Goal: Task Accomplishment & Management: Manage account settings

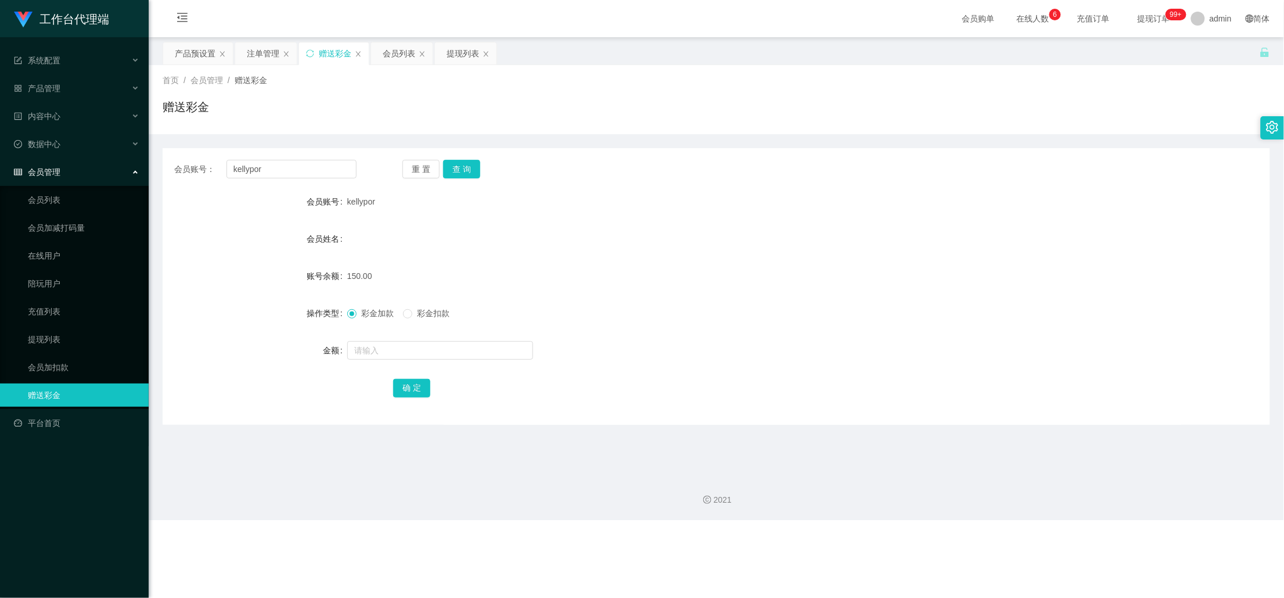
click at [460, 164] on button "查 询" at bounding box center [461, 169] width 37 height 19
drag, startPoint x: 0, startPoint y: 0, endPoint x: 780, endPoint y: 35, distance: 780.4
click at [461, 164] on button "查 询" at bounding box center [461, 169] width 37 height 19
click at [458, 167] on button "查 询" at bounding box center [461, 169] width 37 height 19
click at [189, 48] on div "产品预设置" at bounding box center [195, 53] width 41 height 22
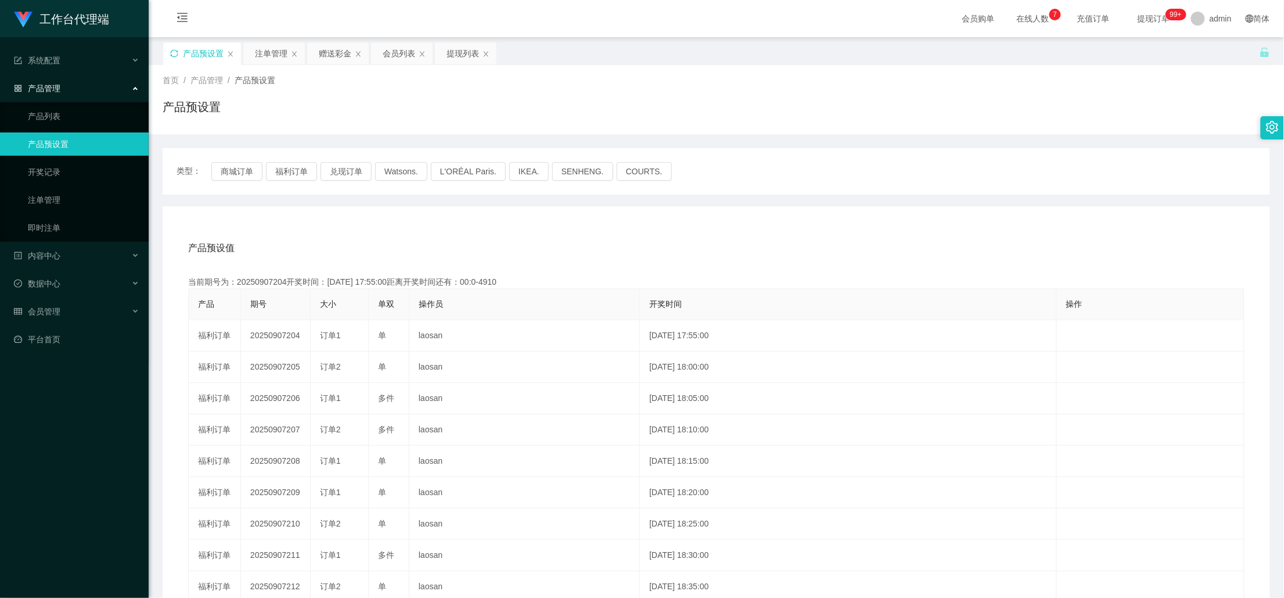
click at [178, 51] on icon "图标: sync" at bounding box center [174, 53] width 8 height 8
click at [334, 47] on div "赠送彩金" at bounding box center [335, 53] width 33 height 22
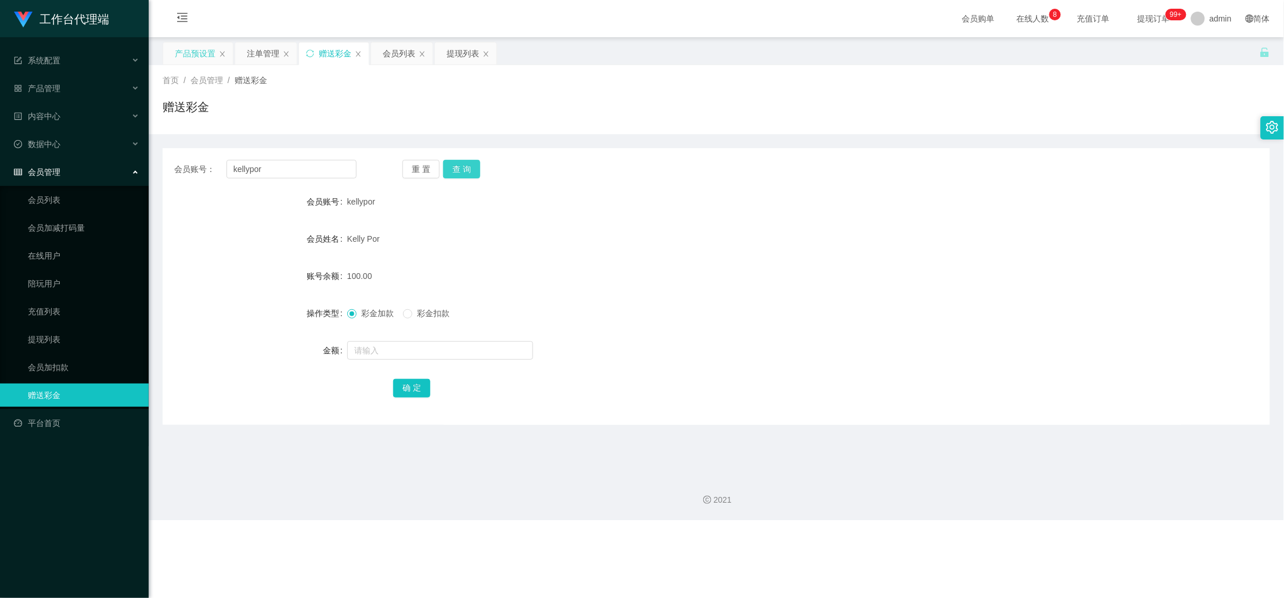
click at [475, 171] on button "查 询" at bounding box center [461, 169] width 37 height 19
drag, startPoint x: 257, startPoint y: 49, endPoint x: 317, endPoint y: 57, distance: 59.7
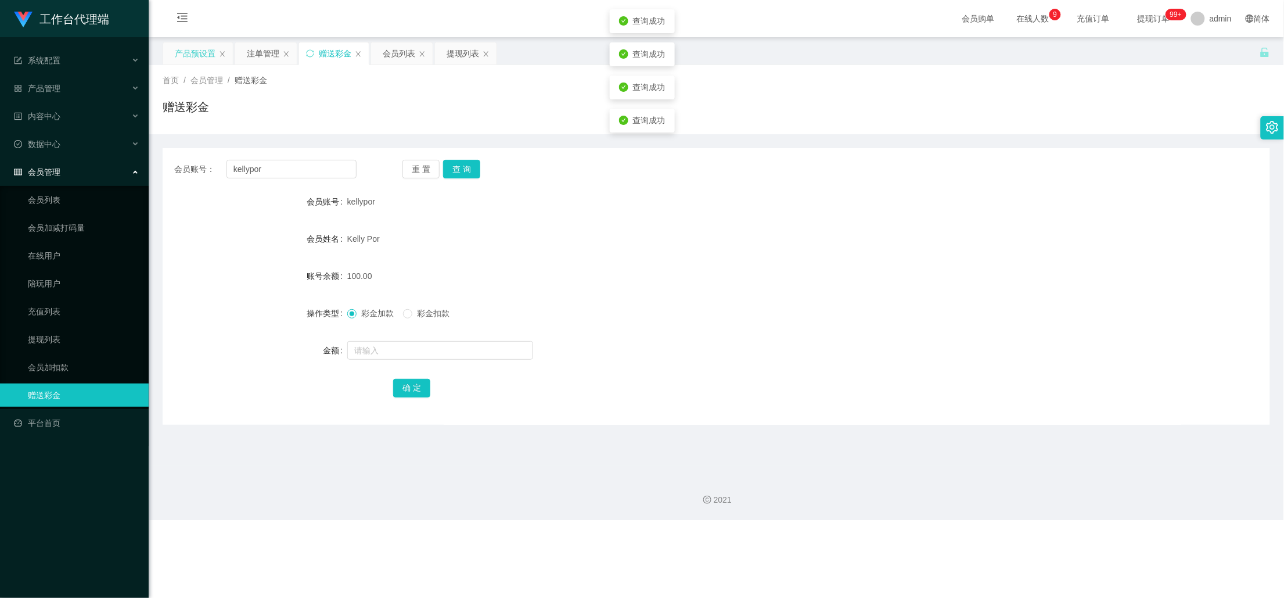
click at [257, 49] on div "注单管理" at bounding box center [263, 53] width 33 height 22
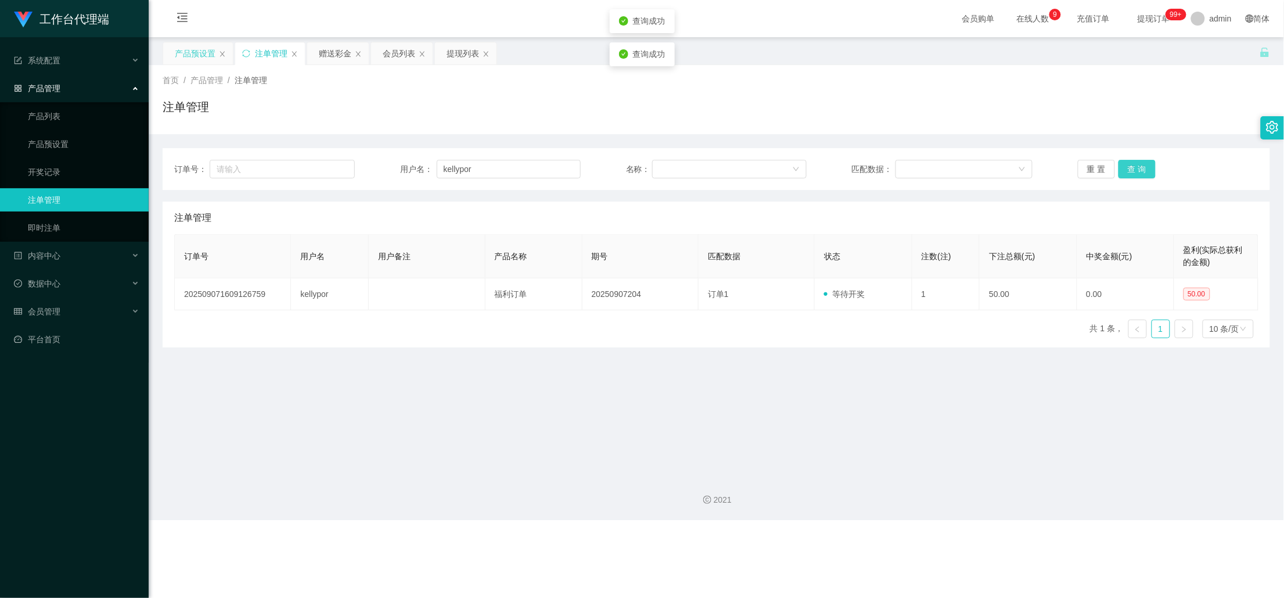
click at [1124, 168] on button "查 询" at bounding box center [1137, 169] width 37 height 19
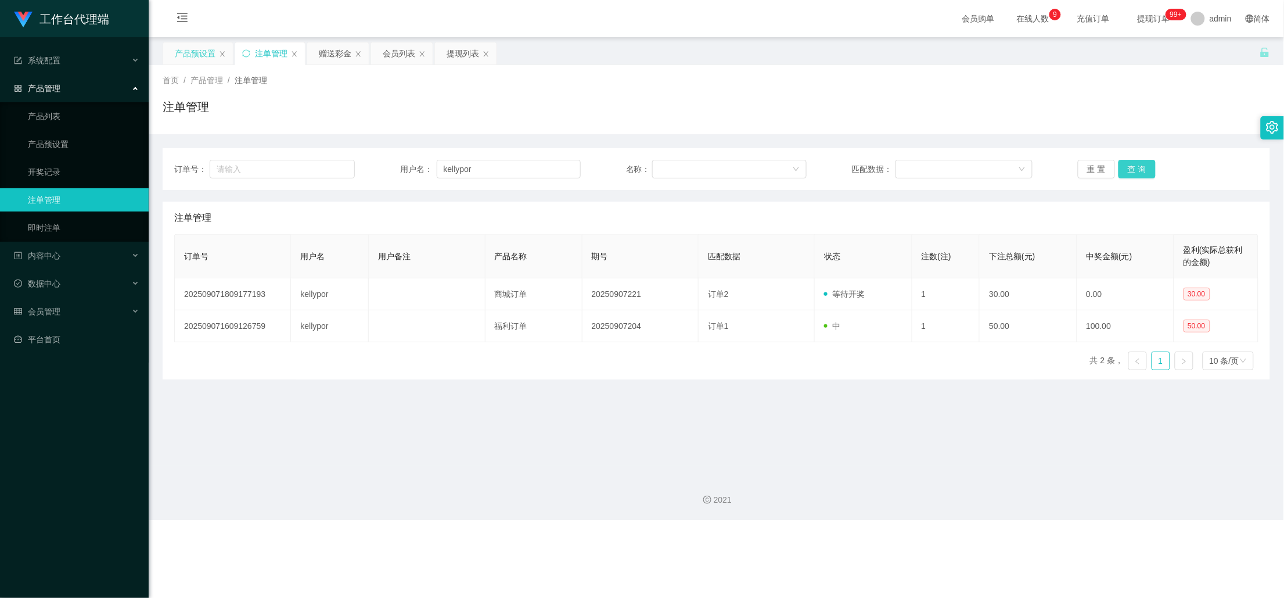
click at [1130, 167] on button "查 询" at bounding box center [1137, 169] width 37 height 19
click at [336, 52] on div "赠送彩金" at bounding box center [335, 53] width 33 height 22
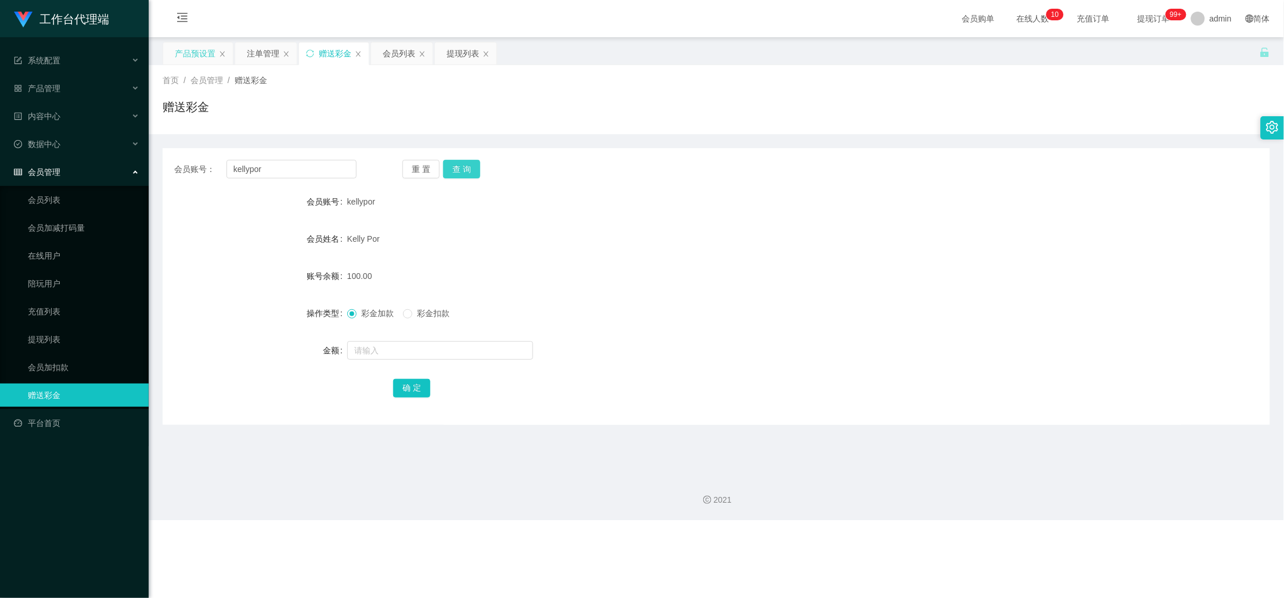
click at [465, 167] on button "查 询" at bounding box center [461, 169] width 37 height 19
drag, startPoint x: 285, startPoint y: 171, endPoint x: 212, endPoint y: 177, distance: 73.5
click at [212, 177] on div "会员账号： kellypor" at bounding box center [265, 169] width 182 height 19
click at [443, 55] on div "提现列表" at bounding box center [466, 53] width 62 height 22
click at [468, 49] on div "提现列表" at bounding box center [463, 53] width 33 height 22
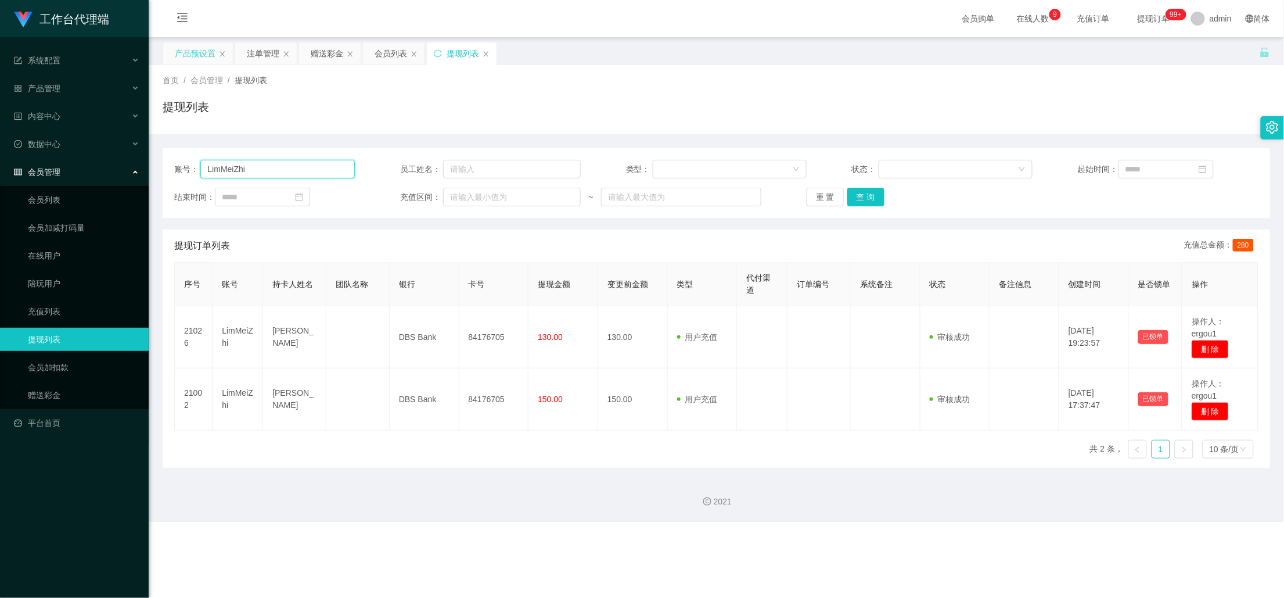
drag, startPoint x: 282, startPoint y: 164, endPoint x: 173, endPoint y: 171, distance: 108.9
click at [174, 171] on div "账号： LimMeiZhi" at bounding box center [264, 169] width 181 height 19
paste input "kellypor"
type input "kellypor"
click at [877, 196] on button "查 询" at bounding box center [866, 197] width 37 height 19
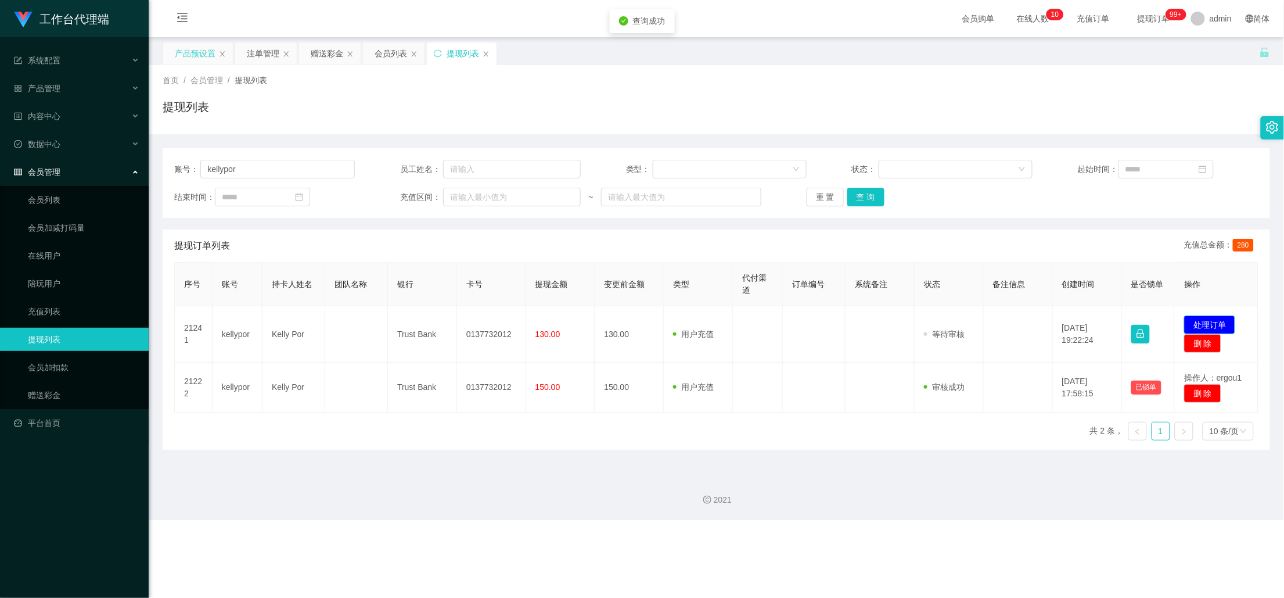
click at [1200, 322] on button "处理订单" at bounding box center [1210, 324] width 51 height 19
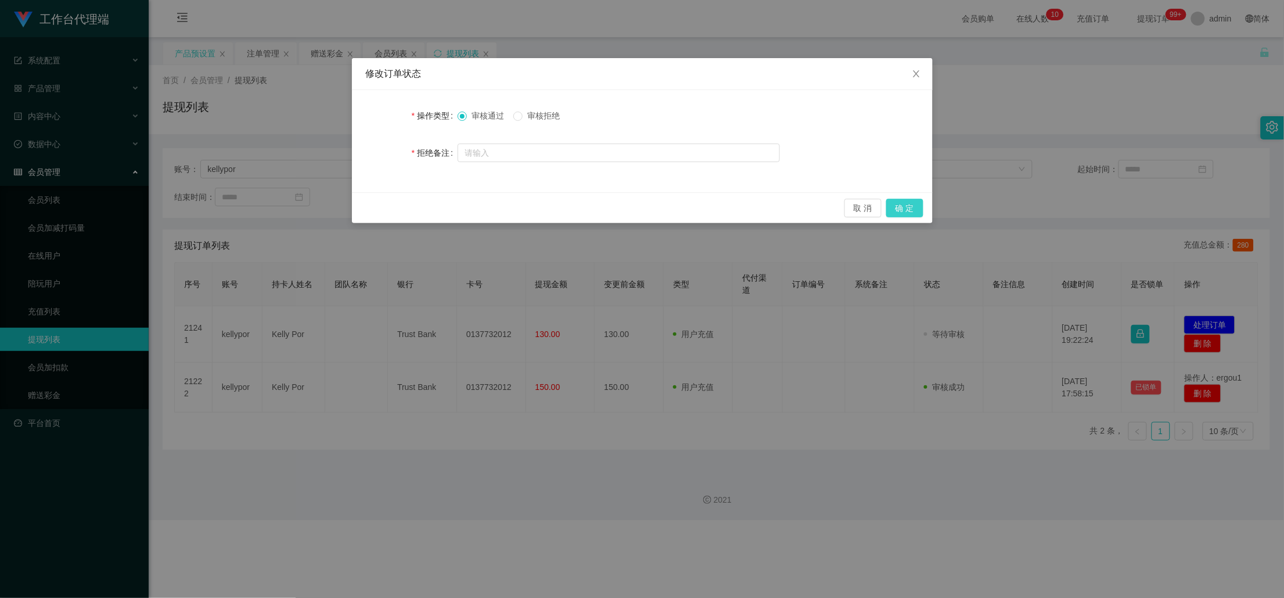
click at [909, 207] on button "确 定" at bounding box center [905, 208] width 37 height 19
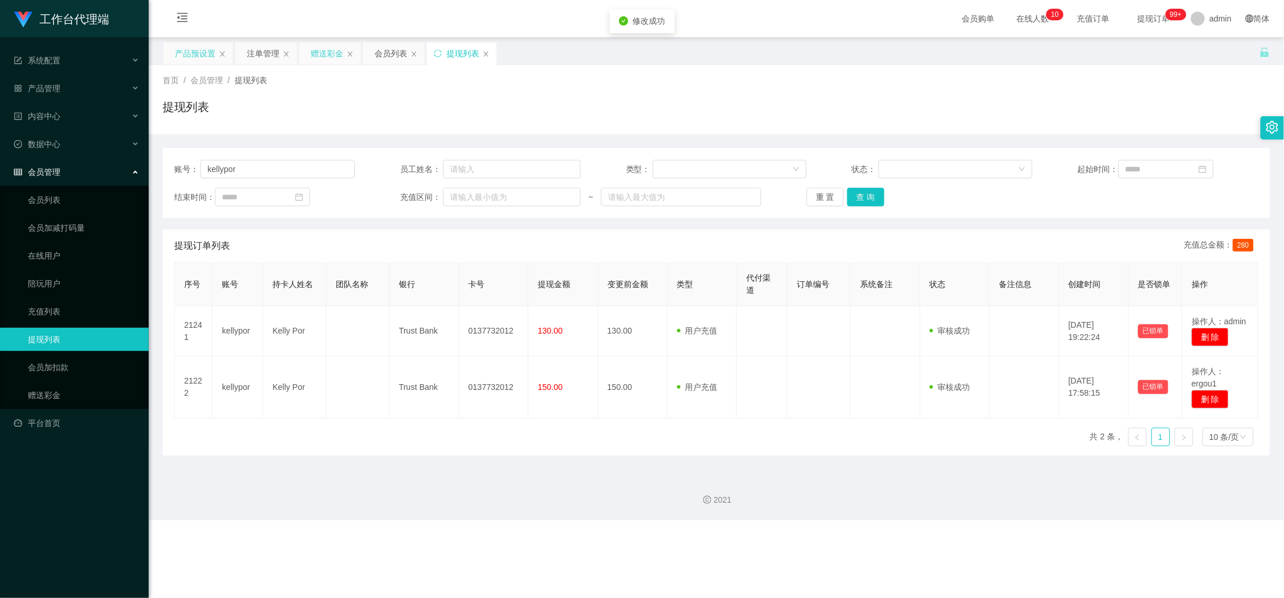
click at [328, 56] on div "赠送彩金" at bounding box center [327, 53] width 33 height 22
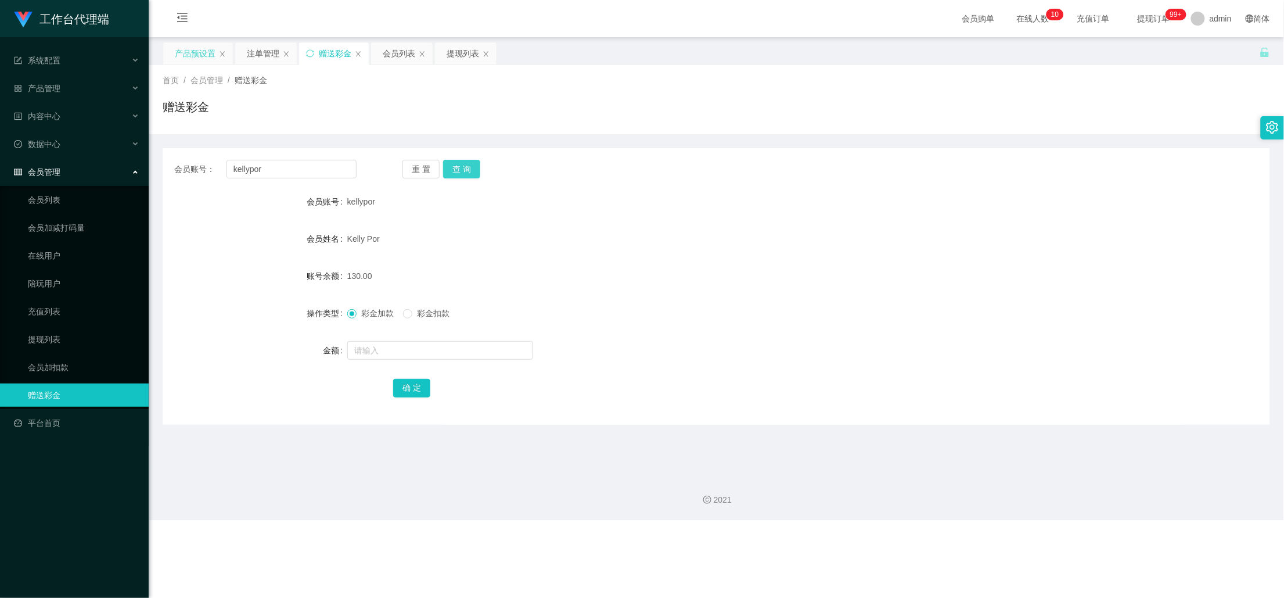
click at [463, 164] on button "查 询" at bounding box center [461, 169] width 37 height 19
